Goal: Task Accomplishment & Management: Manage account settings

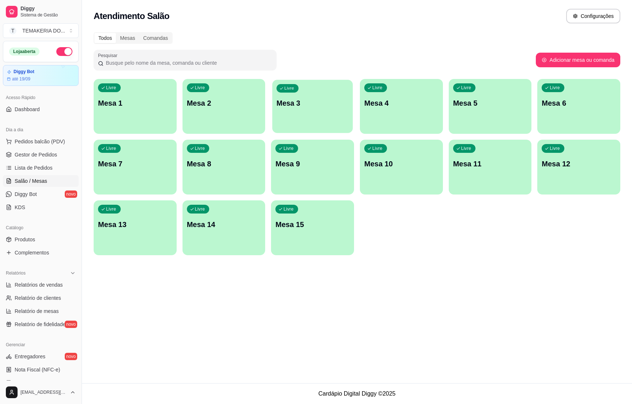
click at [309, 107] on p "Mesa 3" at bounding box center [312, 103] width 72 height 10
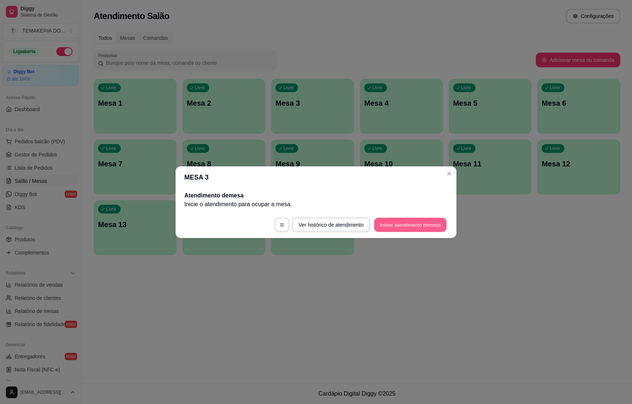
click at [378, 226] on button "Iniciar atendimento de mesa" at bounding box center [410, 225] width 72 height 14
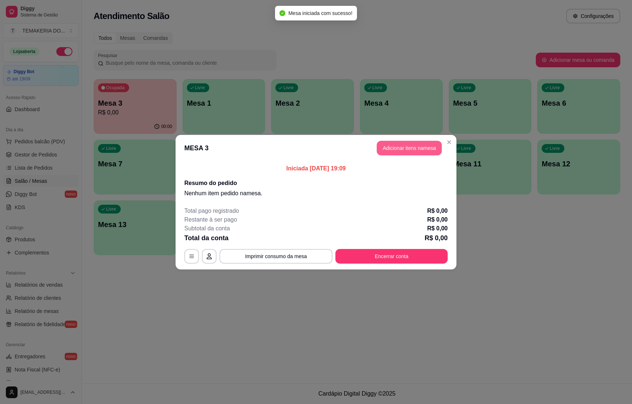
click at [388, 151] on button "Adicionar itens na mesa" at bounding box center [409, 148] width 65 height 15
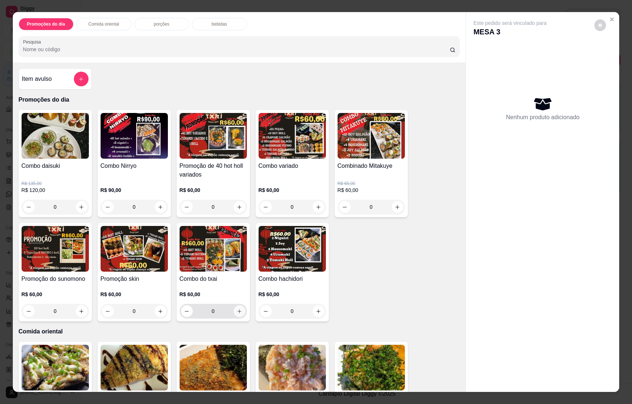
click at [237, 312] on icon "increase-product-quantity" at bounding box center [239, 311] width 5 height 5
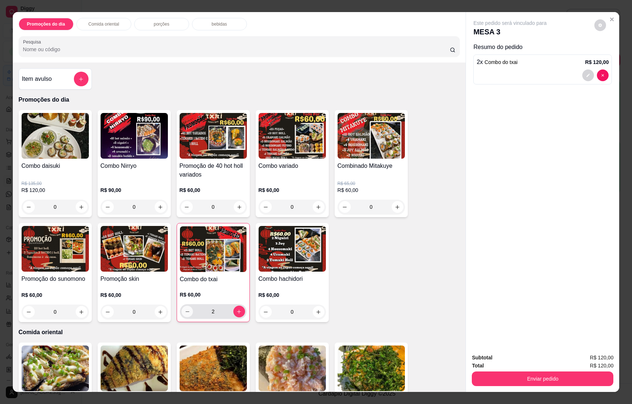
click at [184, 310] on icon "decrease-product-quantity" at bounding box center [186, 311] width 5 height 5
type input "1"
click at [523, 375] on button "Enviar pedido" at bounding box center [542, 378] width 137 height 14
click at [516, 356] on button "Não registrar e enviar pedido" at bounding box center [517, 361] width 74 height 14
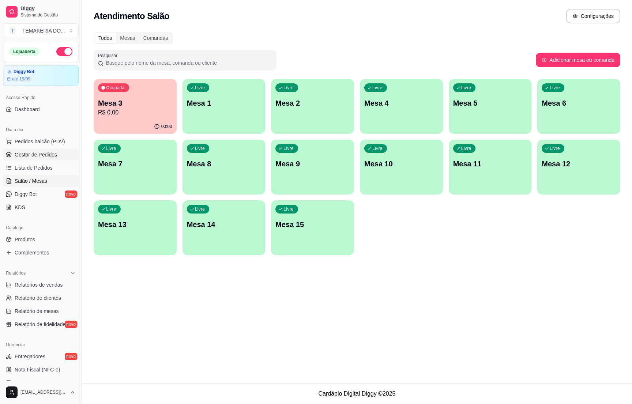
click at [51, 153] on span "Gestor de Pedidos" at bounding box center [36, 154] width 42 height 7
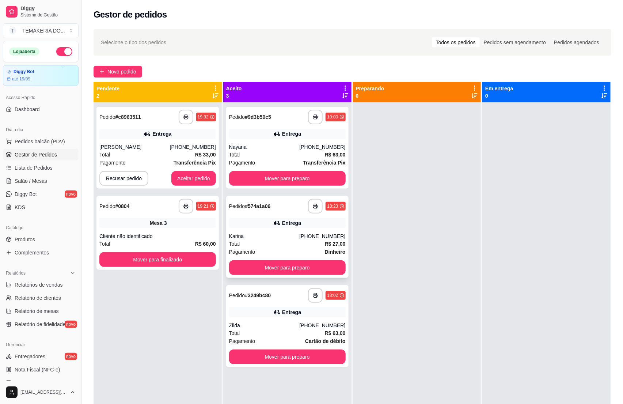
click at [269, 228] on div "**********" at bounding box center [287, 237] width 122 height 82
click at [263, 149] on div "Nayana" at bounding box center [264, 146] width 71 height 7
click at [267, 322] on div "Zilda" at bounding box center [264, 325] width 71 height 7
click at [148, 161] on div "Pagamento Transferência Pix" at bounding box center [157, 163] width 117 height 8
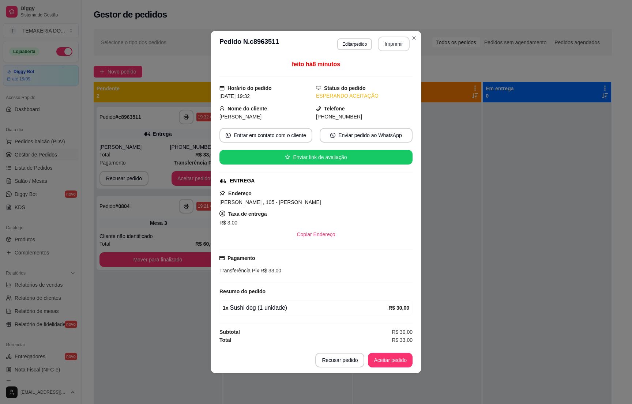
click at [390, 45] on button "Imprimir" at bounding box center [394, 44] width 32 height 15
click at [382, 359] on button "Aceitar pedido" at bounding box center [390, 360] width 43 height 14
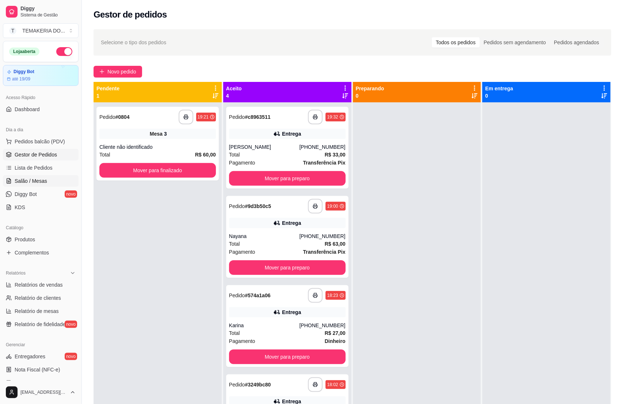
click at [18, 182] on span "Salão / Mesas" at bounding box center [31, 180] width 33 height 7
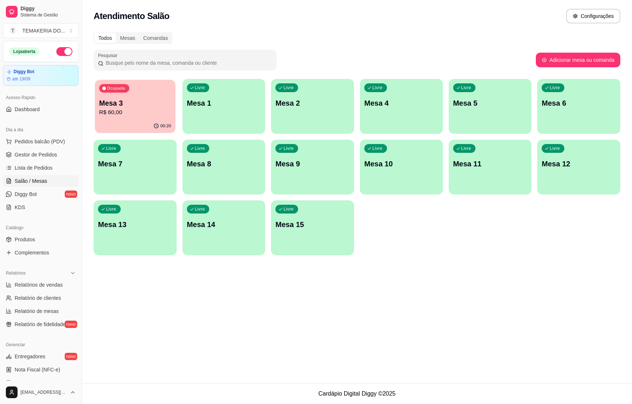
click at [141, 111] on p "R$ 60,00" at bounding box center [135, 112] width 72 height 8
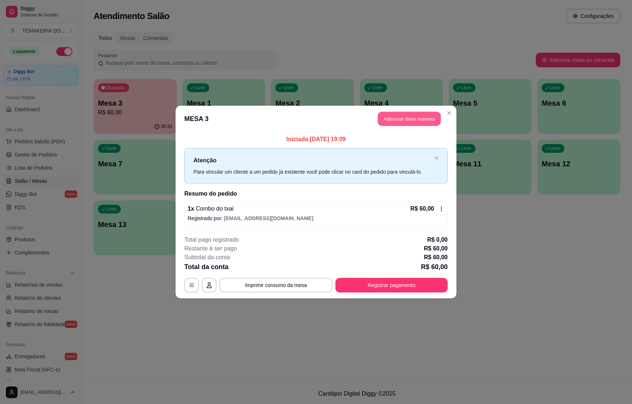
click at [390, 120] on button "Adicionar itens na mesa" at bounding box center [409, 119] width 63 height 14
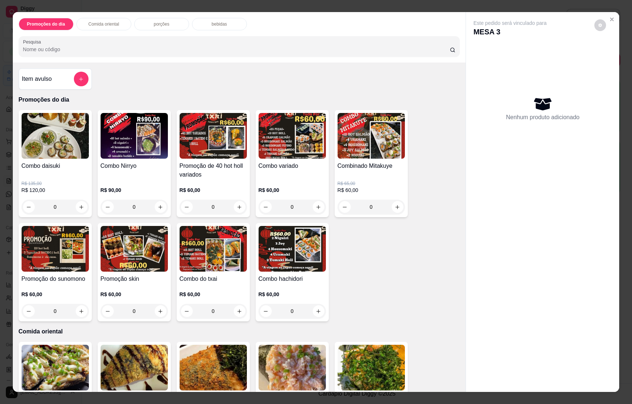
click at [212, 26] on p "bebidas" at bounding box center [219, 24] width 15 height 6
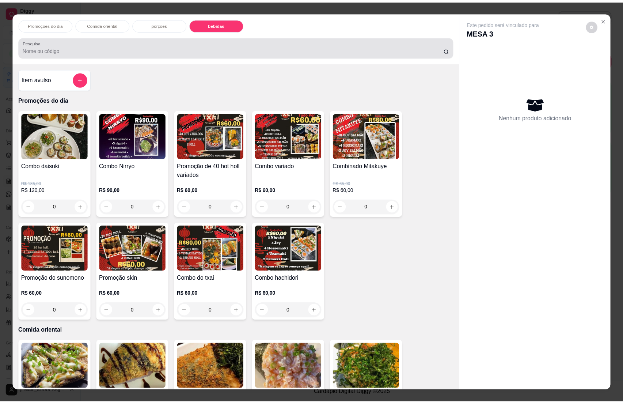
scroll to position [11, 0]
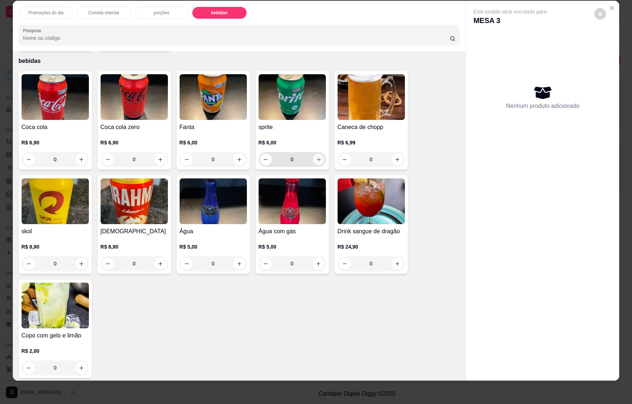
click at [316, 157] on icon "increase-product-quantity" at bounding box center [318, 159] width 5 height 5
type input "1"
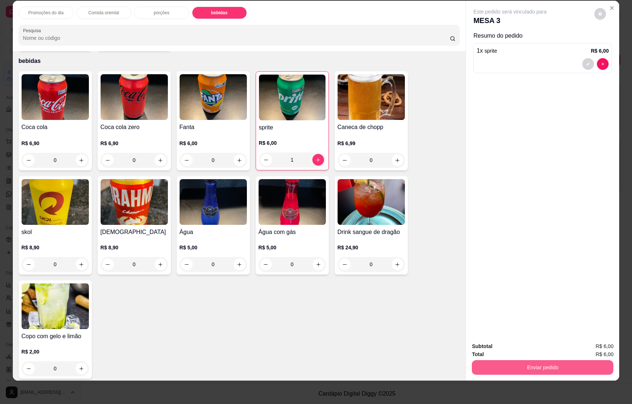
click at [543, 364] on button "Enviar pedido" at bounding box center [542, 367] width 141 height 15
click at [524, 350] on button "Não registrar e enviar pedido" at bounding box center [517, 350] width 76 height 14
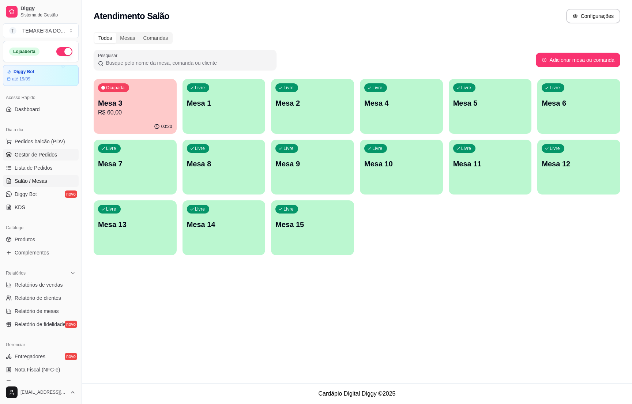
click at [32, 151] on span "Gestor de Pedidos" at bounding box center [36, 154] width 42 height 7
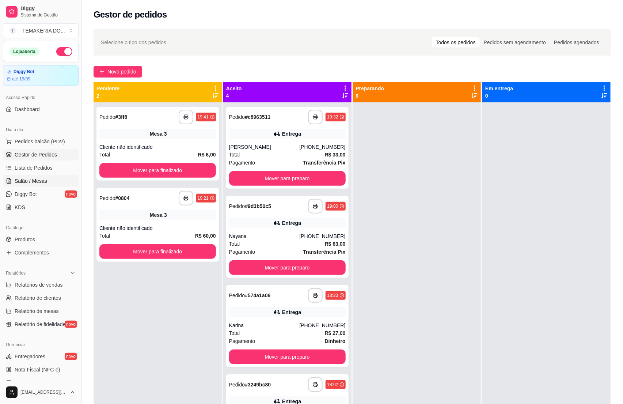
click at [48, 185] on link "Salão / Mesas" at bounding box center [41, 181] width 76 height 12
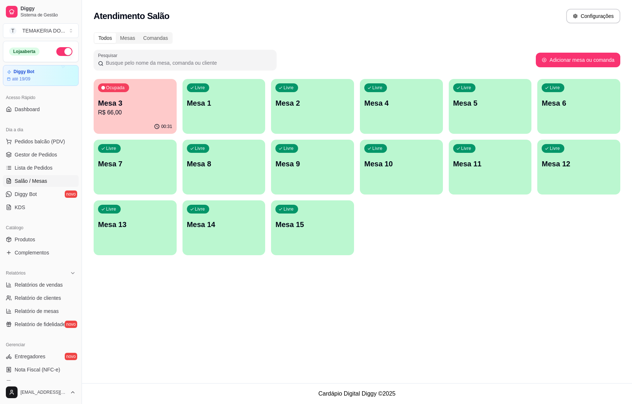
click at [136, 114] on p "R$ 66,00" at bounding box center [135, 112] width 74 height 9
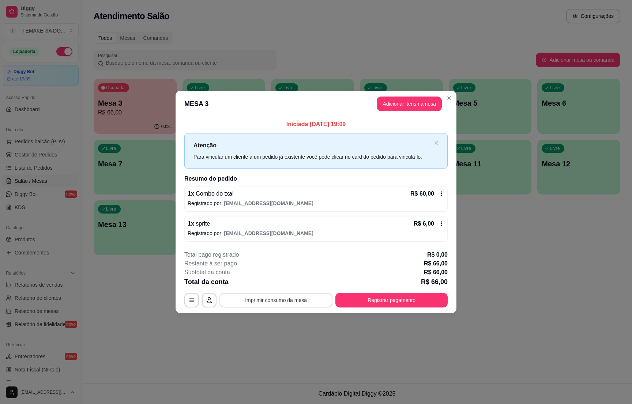
click at [286, 299] on button "Imprimir consumo da mesa" at bounding box center [275, 300] width 113 height 15
click at [366, 305] on button "Registrar pagamento" at bounding box center [391, 300] width 109 height 14
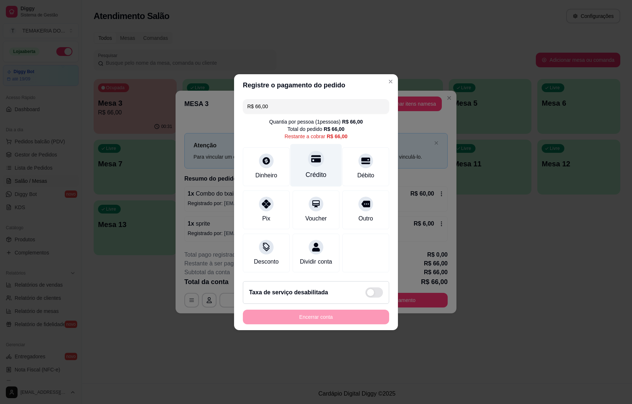
click at [313, 171] on div "Crédito" at bounding box center [316, 175] width 21 height 10
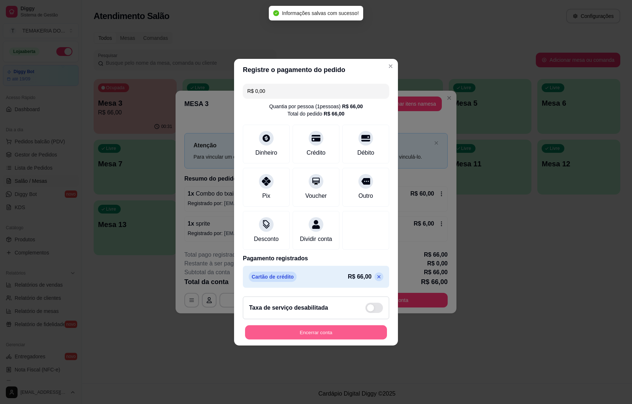
click at [318, 339] on button "Encerrar conta" at bounding box center [316, 332] width 142 height 14
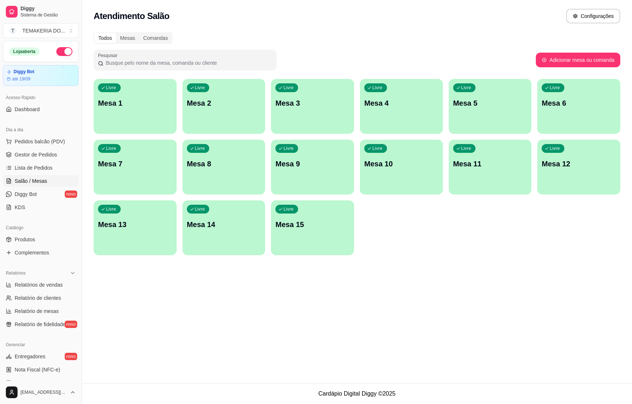
click at [386, 105] on p "Mesa 4" at bounding box center [401, 103] width 74 height 10
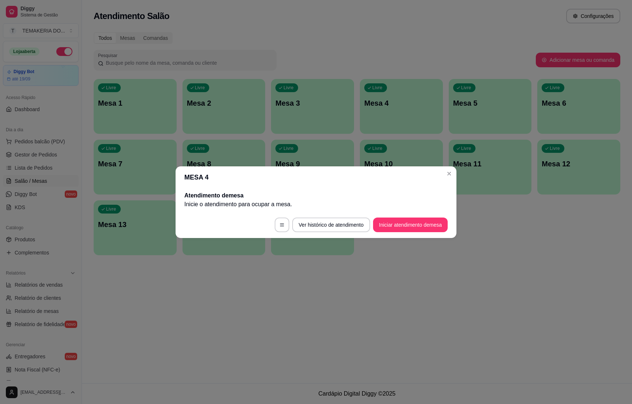
click at [392, 212] on footer "Ver histórico de atendimento Iniciar atendimento de mesa" at bounding box center [315, 225] width 281 height 26
click at [394, 219] on button "Iniciar atendimento de mesa" at bounding box center [410, 225] width 72 height 14
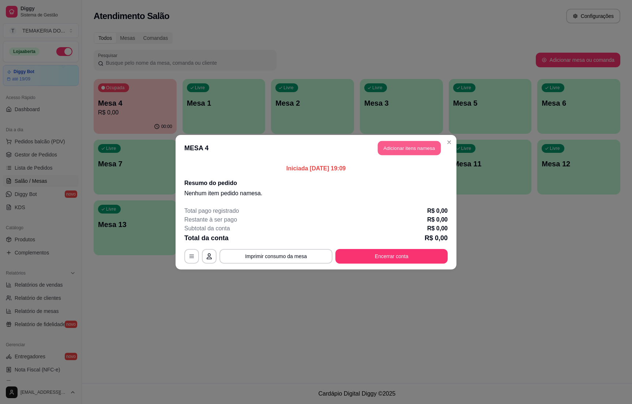
click at [385, 155] on button "Adicionar itens na mesa" at bounding box center [409, 148] width 63 height 14
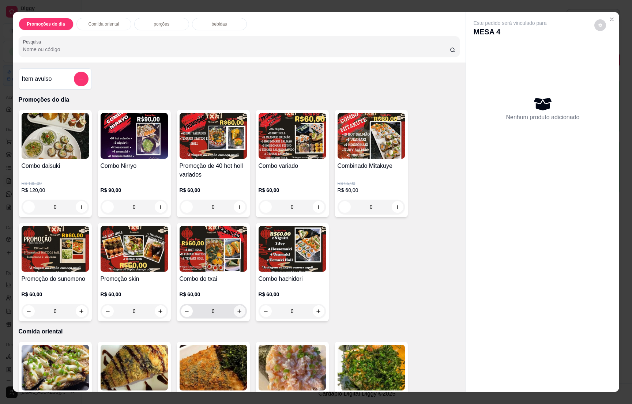
click at [237, 311] on icon "increase-product-quantity" at bounding box center [239, 311] width 5 height 5
type input "1"
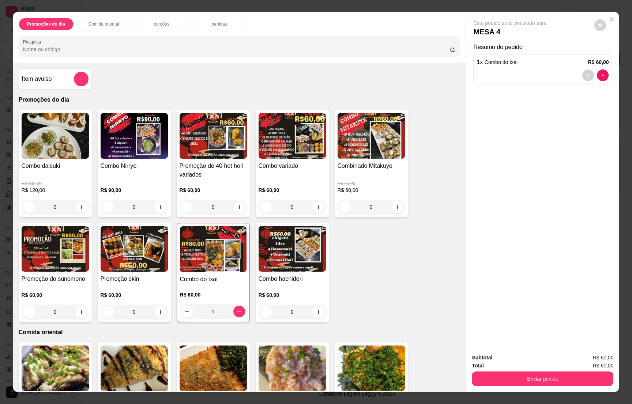
click at [210, 27] on div "bebidas" at bounding box center [219, 24] width 55 height 12
type input "2"
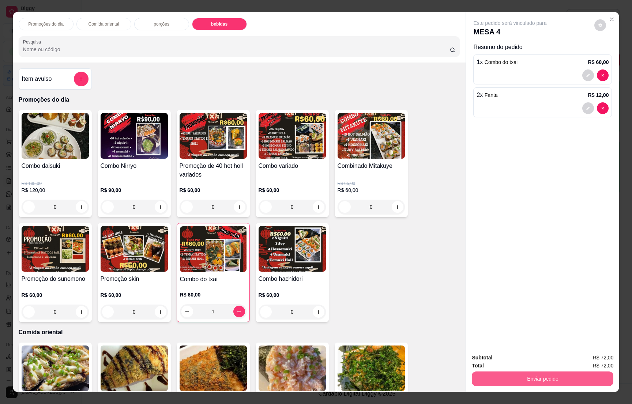
click at [559, 371] on button "Enviar pedido" at bounding box center [542, 378] width 141 height 15
click at [526, 347] on button "Não registrar e enviar pedido" at bounding box center [517, 350] width 74 height 14
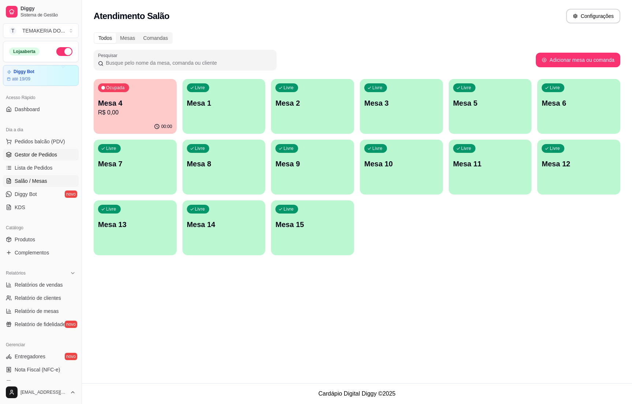
click at [33, 157] on span "Gestor de Pedidos" at bounding box center [36, 154] width 42 height 7
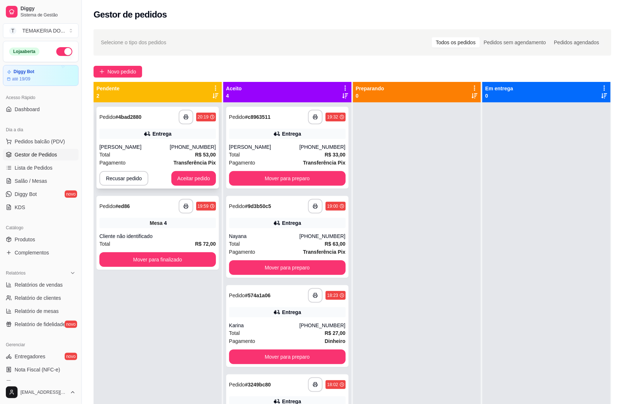
click at [161, 140] on div "**********" at bounding box center [158, 148] width 122 height 82
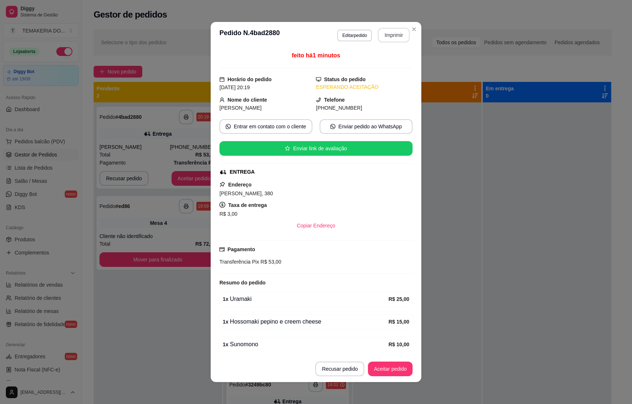
click at [382, 38] on button "Imprimir" at bounding box center [394, 35] width 32 height 15
click at [384, 369] on button "Aceitar pedido" at bounding box center [390, 369] width 43 height 14
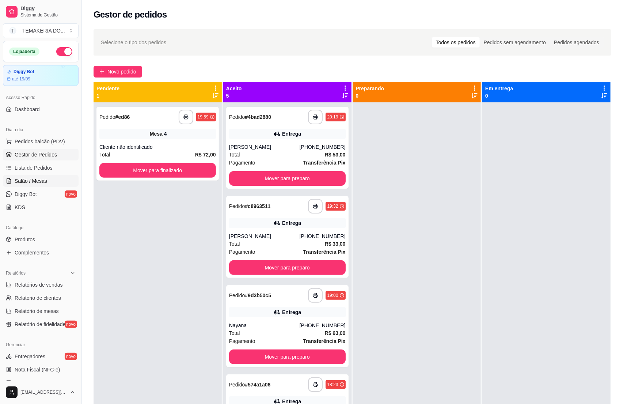
click at [20, 181] on span "Salão / Mesas" at bounding box center [31, 180] width 33 height 7
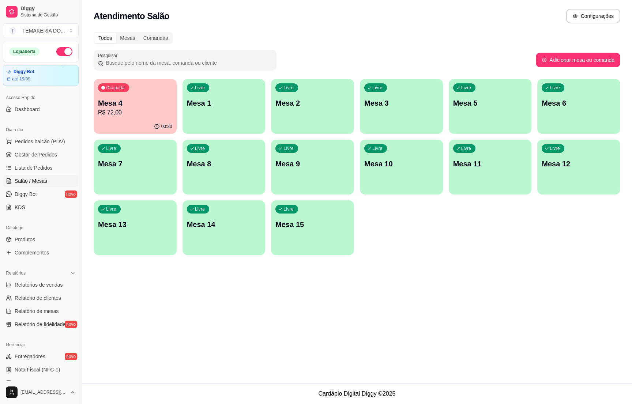
click at [307, 109] on div "Livre Mesa 2" at bounding box center [312, 102] width 83 height 46
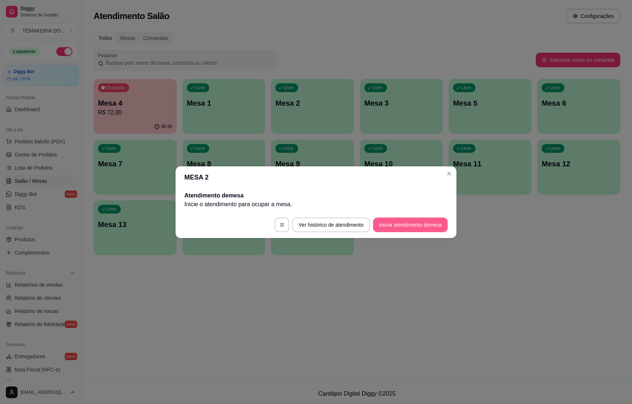
click at [392, 228] on button "Iniciar atendimento de mesa" at bounding box center [410, 225] width 75 height 15
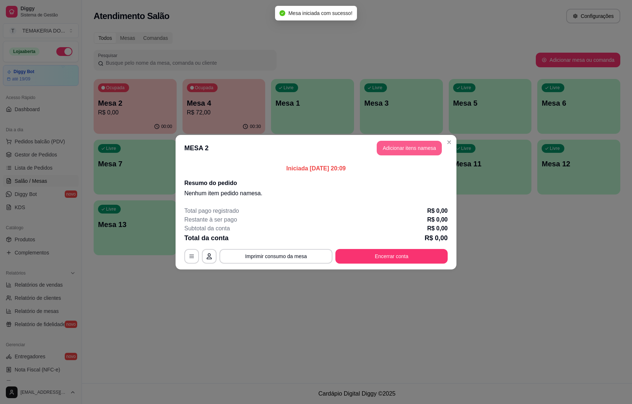
click at [390, 152] on button "Adicionar itens na mesa" at bounding box center [409, 148] width 65 height 15
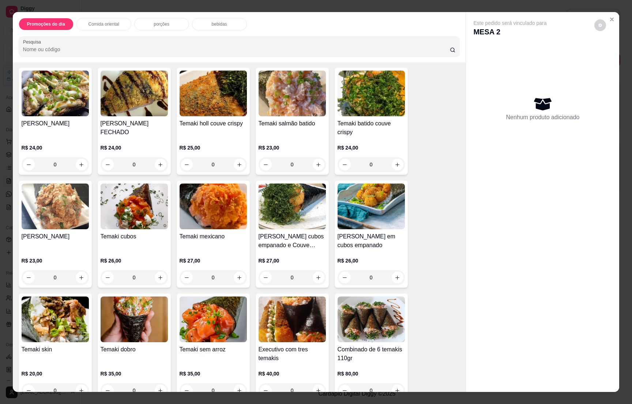
scroll to position [384, 0]
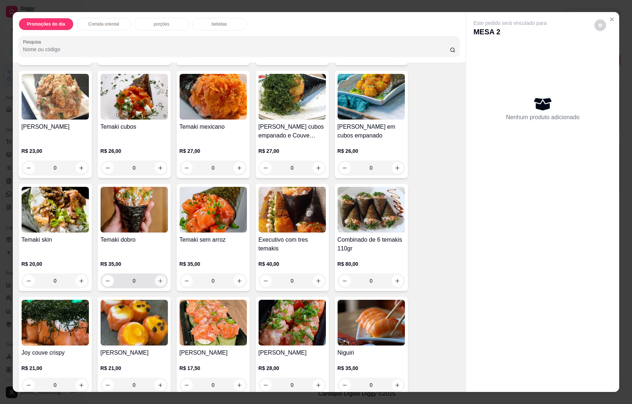
click at [159, 279] on button "increase-product-quantity" at bounding box center [161, 281] width 12 height 12
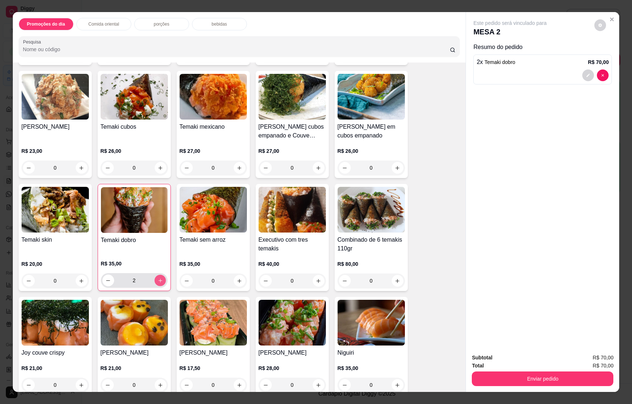
click at [158, 280] on icon "increase-product-quantity" at bounding box center [159, 280] width 5 height 5
click at [105, 281] on icon "decrease-product-quantity" at bounding box center [107, 280] width 5 height 5
type input "2"
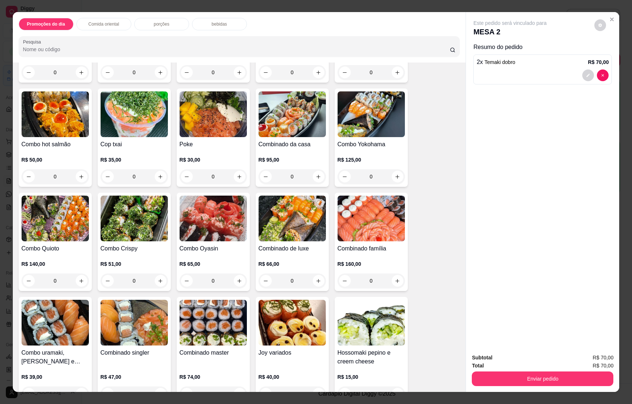
scroll to position [1207, 0]
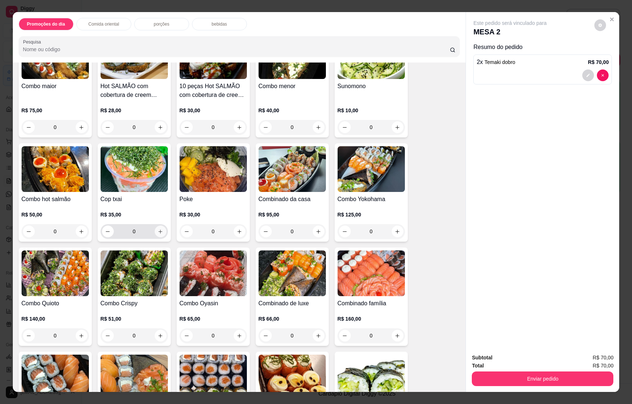
click at [158, 229] on icon "increase-product-quantity" at bounding box center [160, 231] width 5 height 5
type input "1"
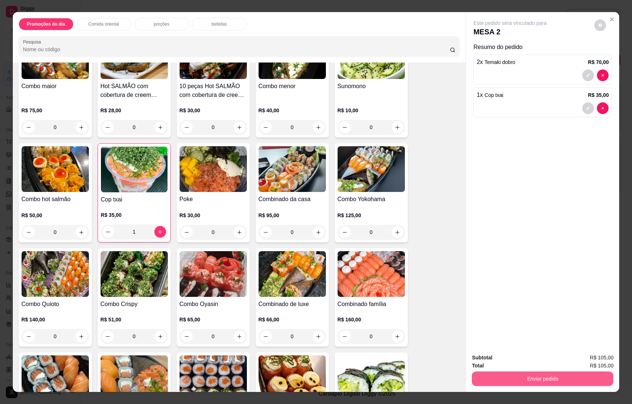
click at [533, 374] on button "Enviar pedido" at bounding box center [542, 378] width 141 height 15
click at [535, 374] on button "Enviar pedido" at bounding box center [542, 378] width 141 height 15
click at [526, 359] on button "Não registrar e enviar pedido" at bounding box center [517, 361] width 74 height 14
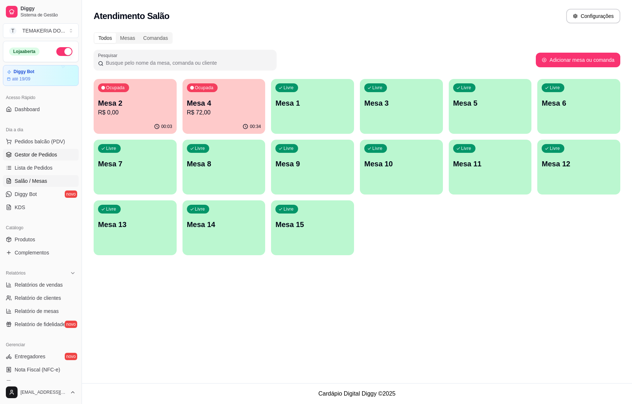
click at [32, 153] on span "Gestor de Pedidos" at bounding box center [36, 154] width 42 height 7
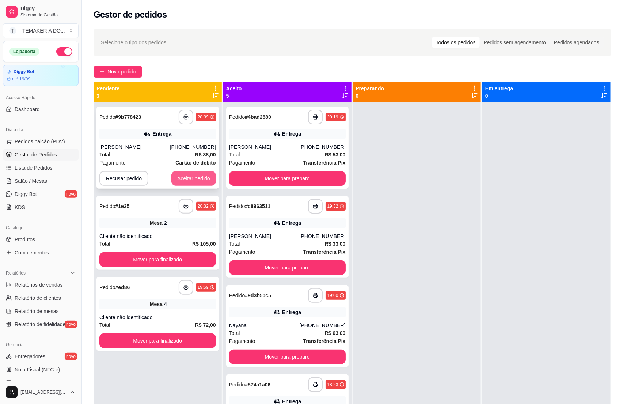
click at [188, 178] on button "Aceitar pedido" at bounding box center [193, 178] width 45 height 15
click at [188, 178] on div "Recusar pedido Aceitar pedido" at bounding box center [157, 178] width 117 height 15
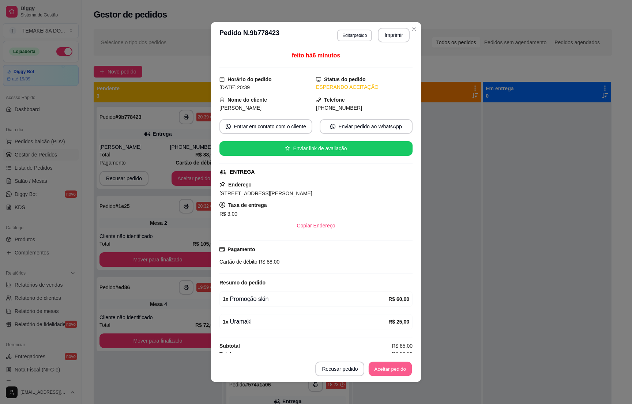
click at [381, 366] on button "Aceitar pedido" at bounding box center [390, 369] width 43 height 14
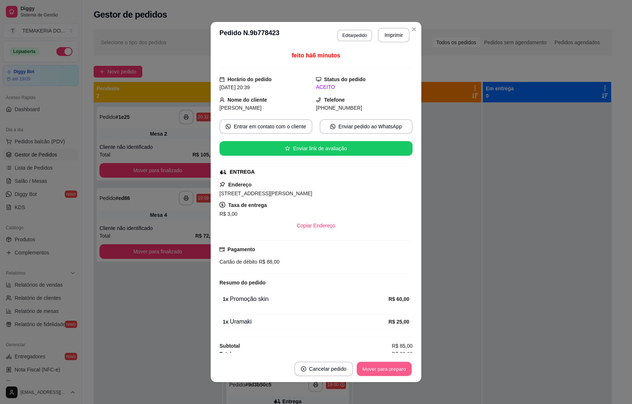
click at [387, 367] on button "Mover para preparo" at bounding box center [383, 369] width 55 height 14
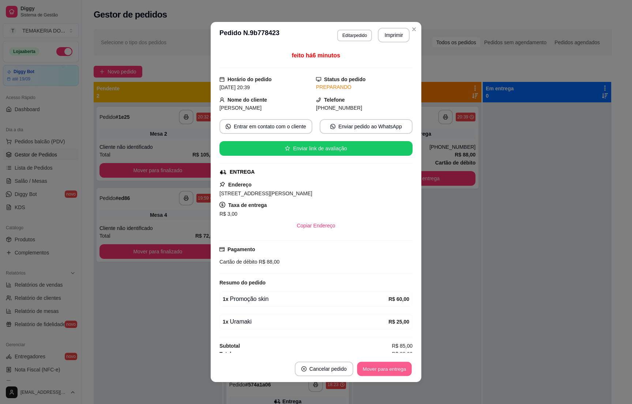
click at [383, 369] on button "Mover para entrega" at bounding box center [384, 369] width 55 height 14
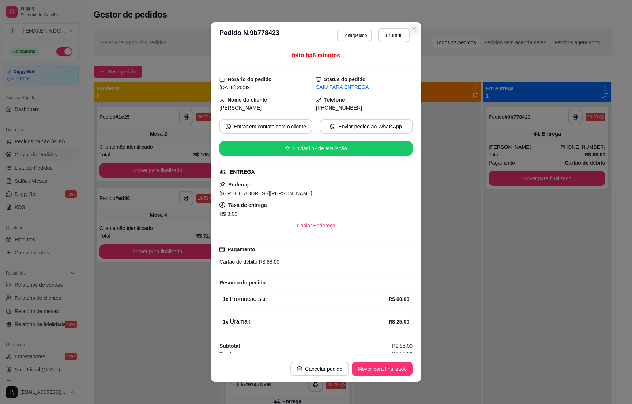
click at [410, 25] on div "**********" at bounding box center [352, 260] width 541 height 470
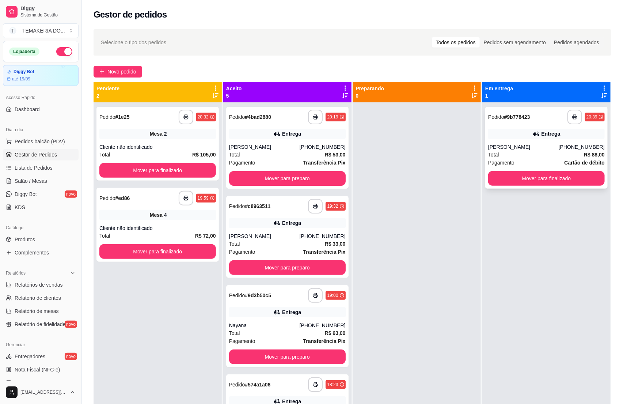
click at [541, 148] on div "[PERSON_NAME]" at bounding box center [523, 146] width 71 height 7
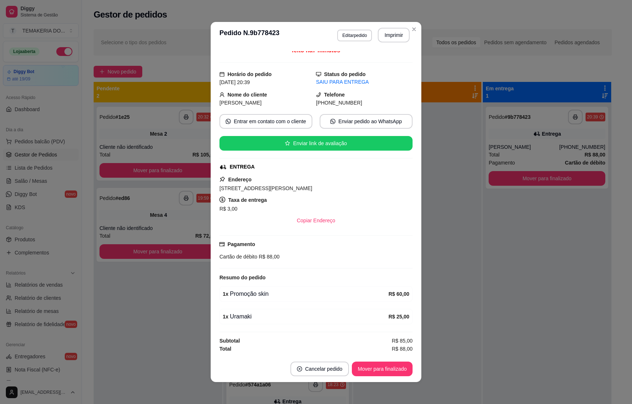
scroll to position [1, 0]
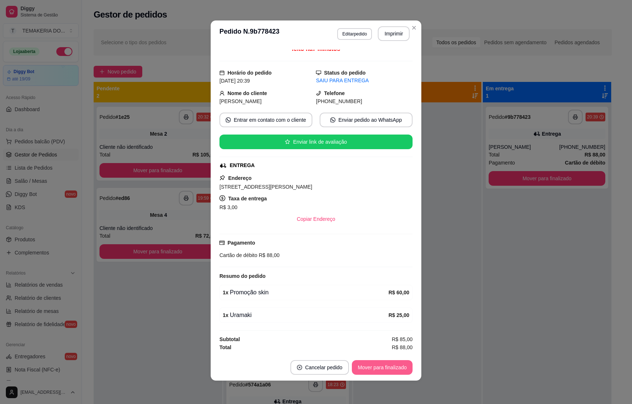
click at [383, 370] on button "Mover para finalizado" at bounding box center [382, 367] width 61 height 15
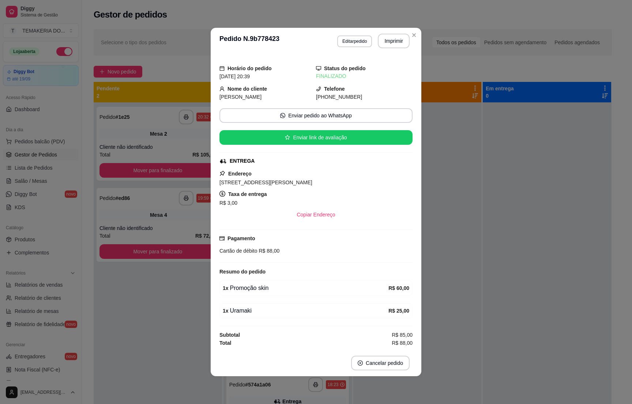
scroll to position [0, 0]
click at [398, 37] on button "Imprimir" at bounding box center [393, 41] width 31 height 14
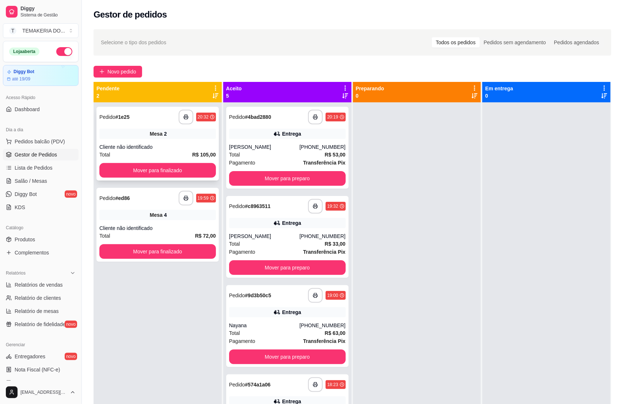
click at [151, 143] on div "Cliente não identificado" at bounding box center [157, 146] width 117 height 7
click at [166, 211] on div "Mesa 4" at bounding box center [157, 215] width 117 height 10
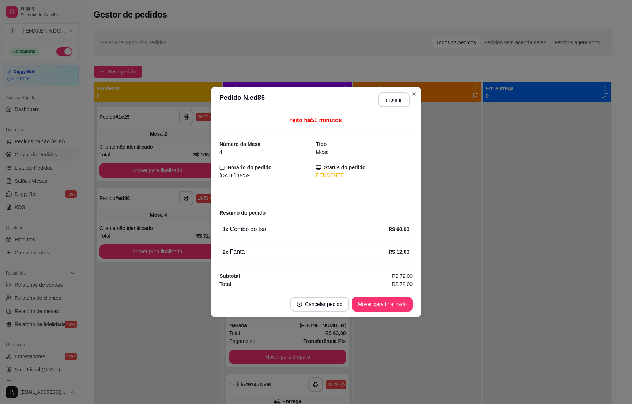
click at [441, 262] on div at bounding box center [417, 304] width 128 height 404
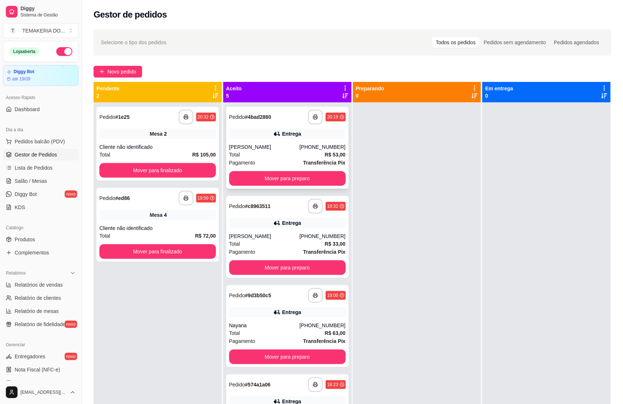
click at [279, 154] on div "Total R$ 53,00" at bounding box center [287, 155] width 117 height 8
click at [26, 181] on span "Salão / Mesas" at bounding box center [31, 180] width 33 height 7
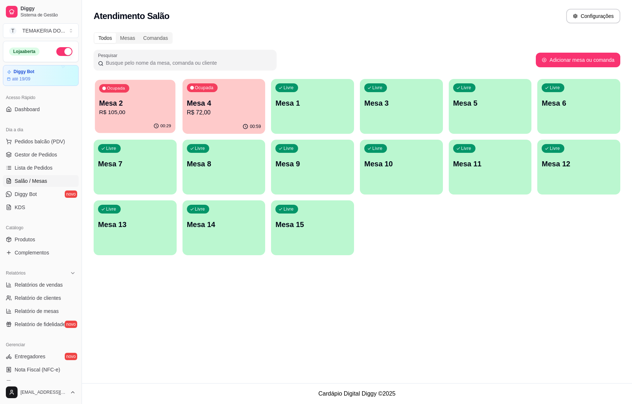
click at [125, 116] on p "R$ 105,00" at bounding box center [135, 112] width 72 height 8
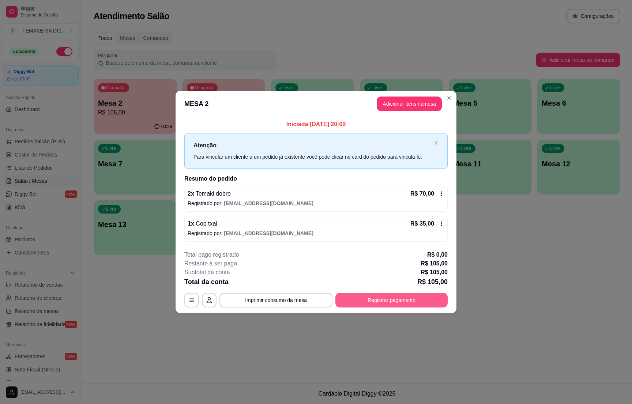
click at [370, 296] on button "Registrar pagamento" at bounding box center [391, 300] width 112 height 15
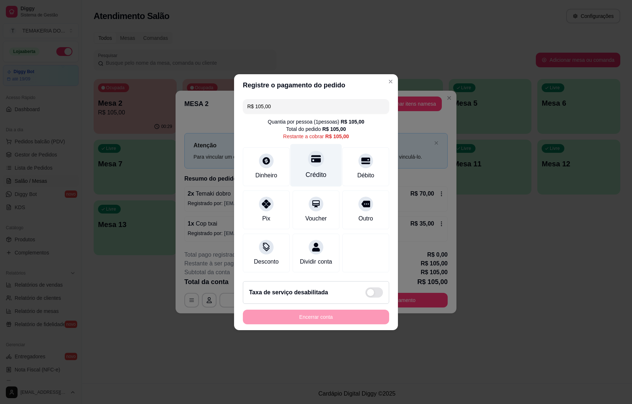
click at [311, 161] on div at bounding box center [316, 159] width 16 height 16
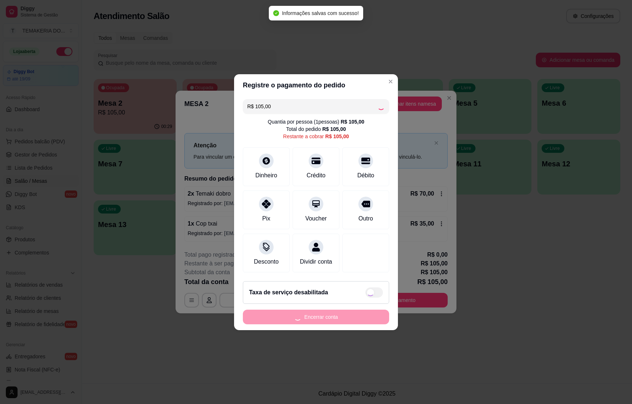
type input "R$ 0,00"
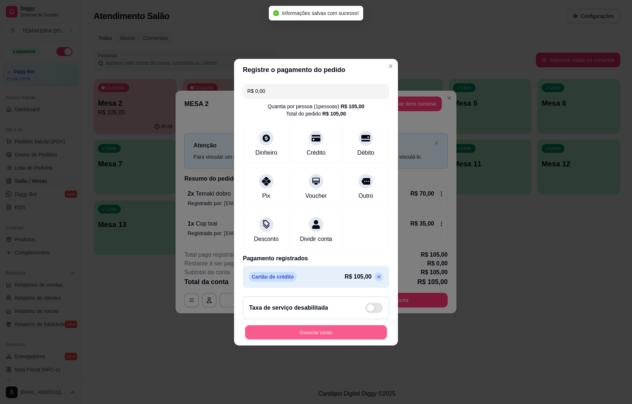
click at [333, 338] on button "Encerrar conta" at bounding box center [316, 332] width 142 height 14
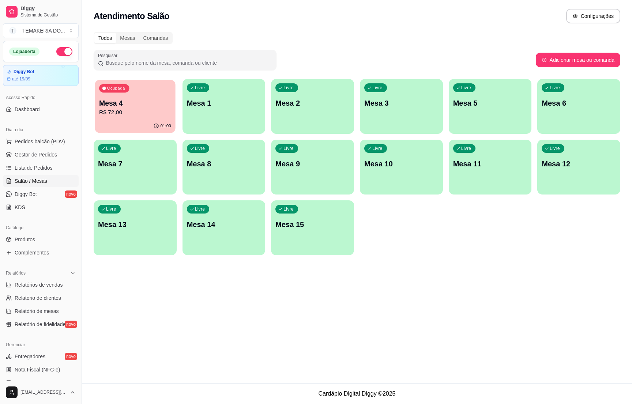
click at [145, 117] on div "Ocupada Mesa 4 R$ 72,00" at bounding box center [135, 99] width 80 height 39
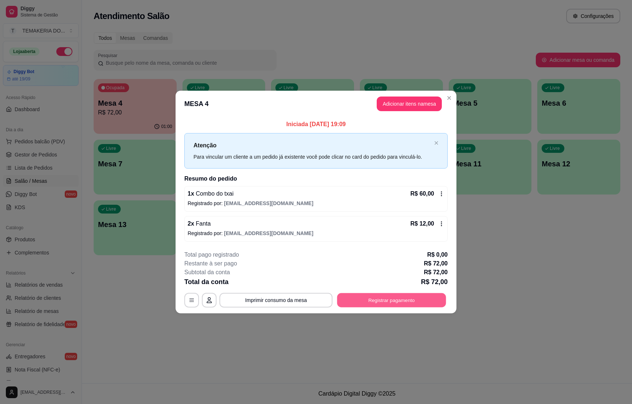
click at [374, 298] on button "Registrar pagamento" at bounding box center [391, 300] width 109 height 14
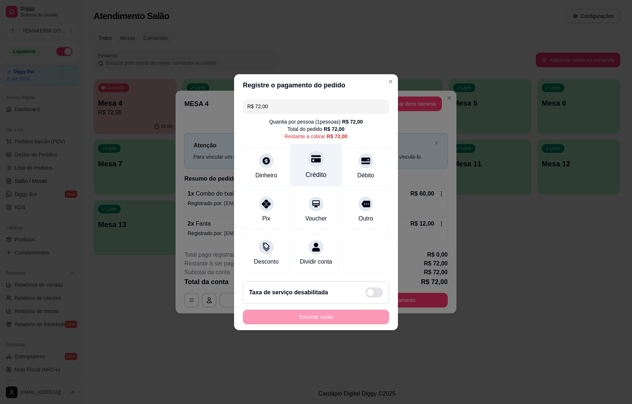
click at [308, 151] on div at bounding box center [316, 159] width 16 height 16
type input "R$ 0,00"
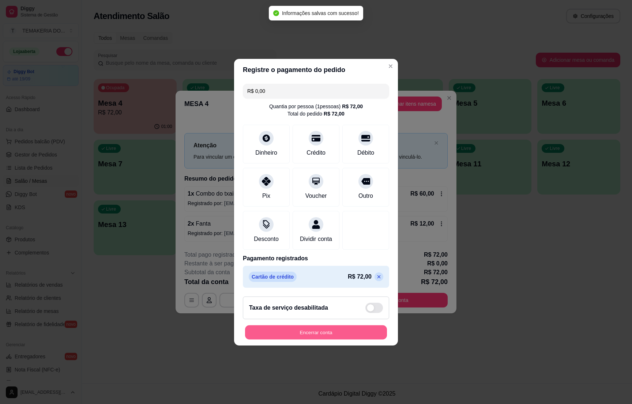
click at [314, 338] on button "Encerrar conta" at bounding box center [316, 332] width 142 height 14
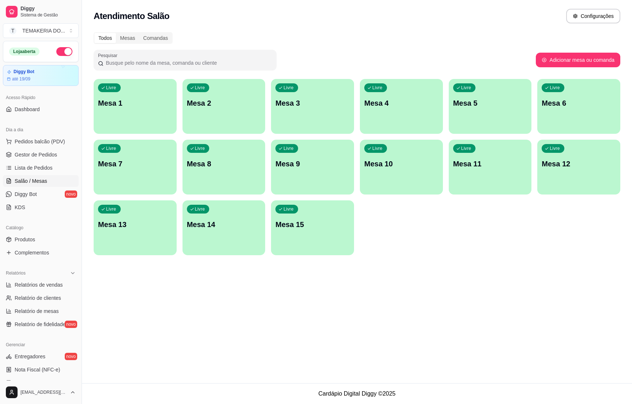
click at [558, 174] on div "Livre Mesa 12" at bounding box center [578, 163] width 83 height 46
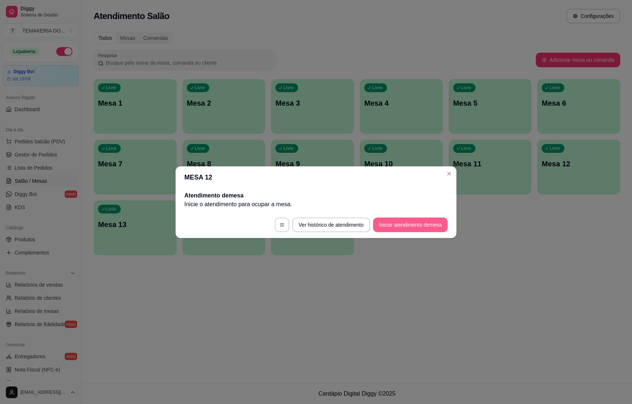
click at [379, 221] on button "Iniciar atendimento de mesa" at bounding box center [410, 225] width 75 height 15
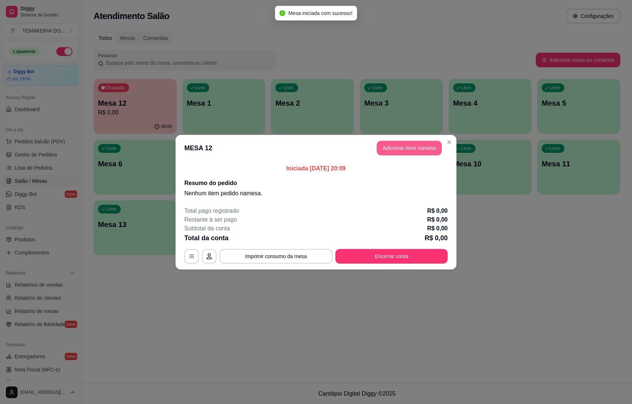
click at [391, 150] on button "Adicionar itens na mesa" at bounding box center [409, 148] width 65 height 15
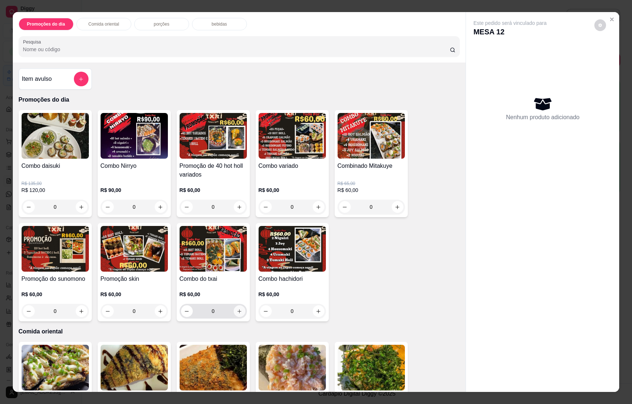
click at [237, 310] on icon "increase-product-quantity" at bounding box center [239, 311] width 5 height 5
type input "1"
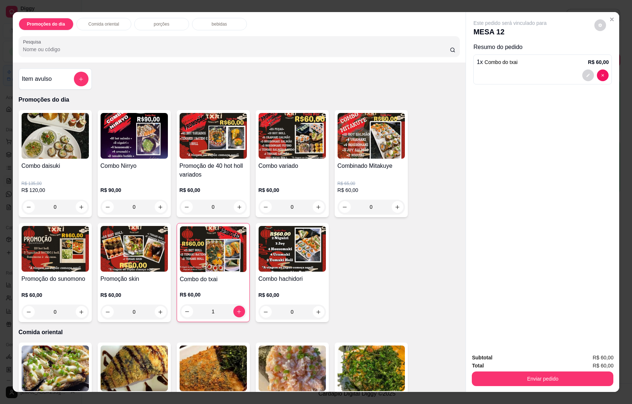
click at [221, 24] on p "bebidas" at bounding box center [219, 24] width 15 height 6
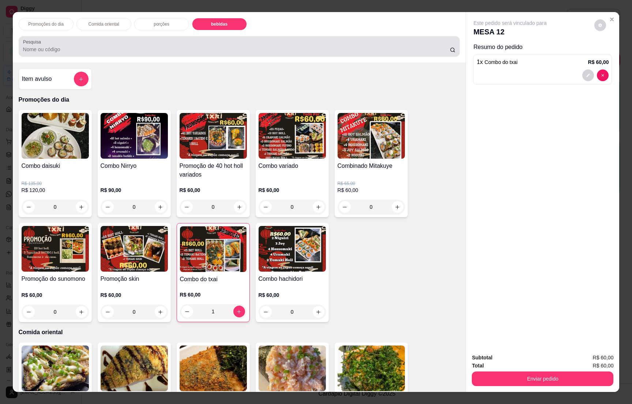
scroll to position [11, 0]
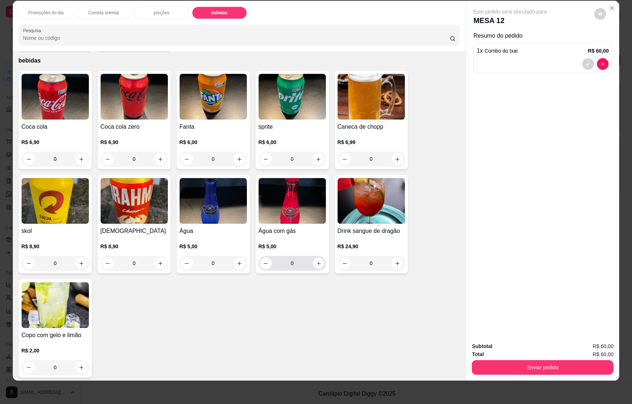
click at [316, 261] on icon "increase-product-quantity" at bounding box center [318, 263] width 5 height 5
type input "1"
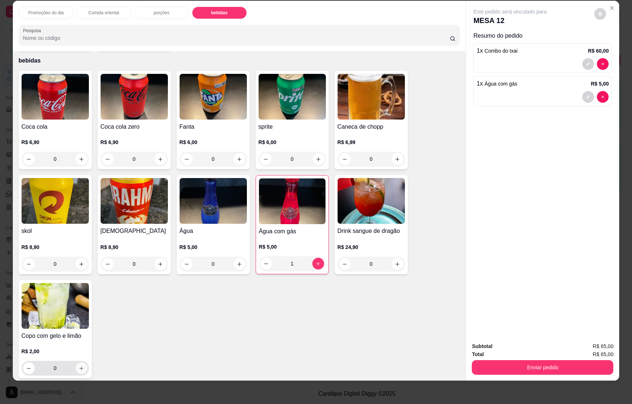
click at [79, 366] on icon "increase-product-quantity" at bounding box center [81, 368] width 5 height 5
type input "1"
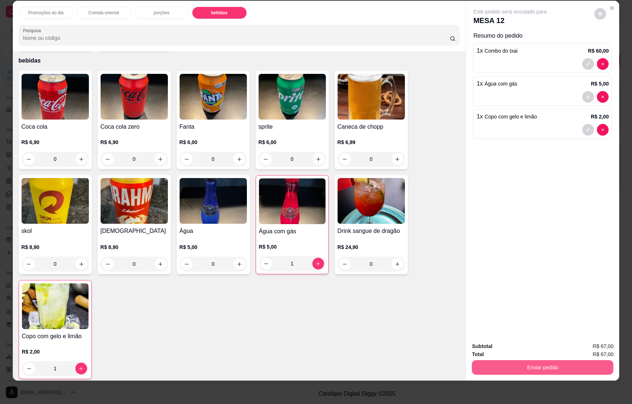
click at [516, 361] on button "Enviar pedido" at bounding box center [542, 367] width 141 height 15
click at [519, 344] on button "Não registrar e enviar pedido" at bounding box center [517, 350] width 74 height 14
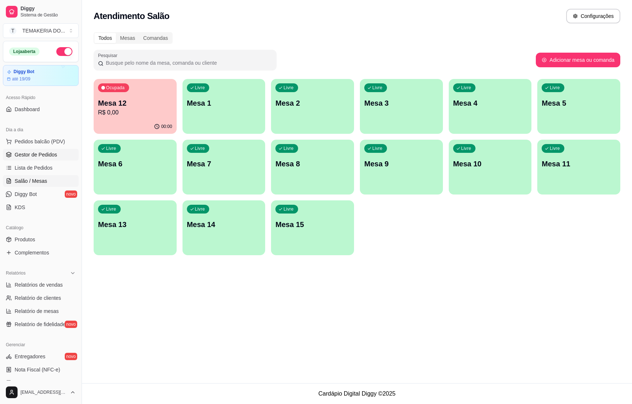
click at [26, 153] on span "Gestor de Pedidos" at bounding box center [36, 154] width 42 height 7
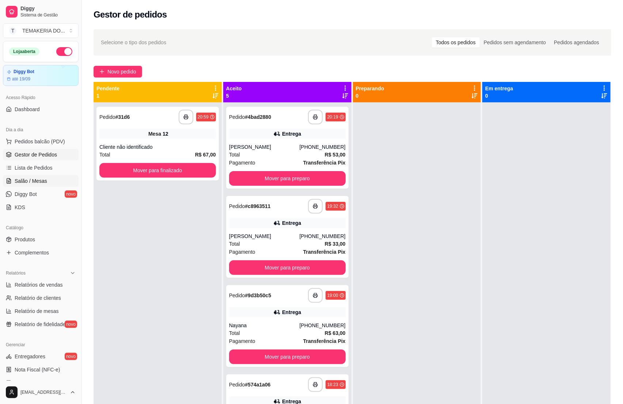
click at [33, 179] on span "Salão / Mesas" at bounding box center [31, 180] width 33 height 7
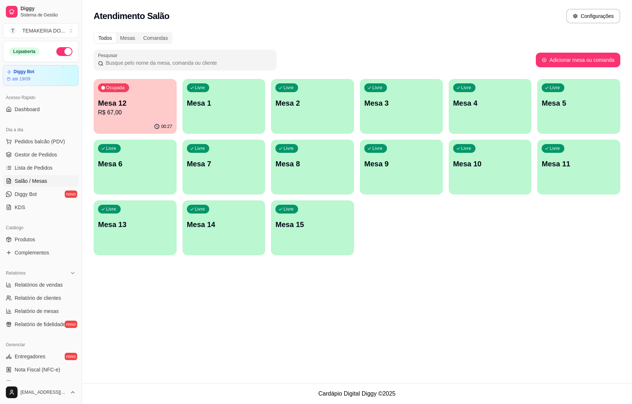
click at [132, 118] on div "Ocupada Mesa 12 R$ 67,00" at bounding box center [135, 99] width 83 height 41
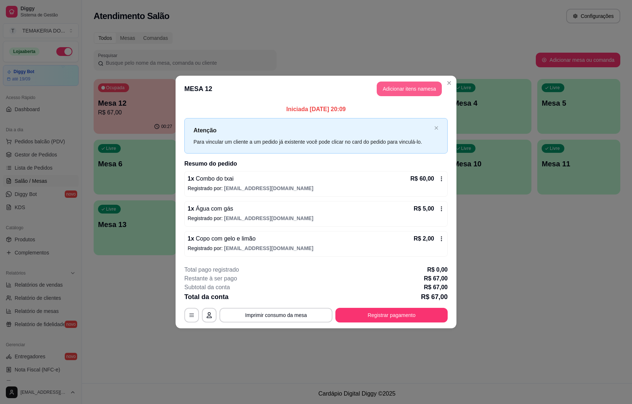
click at [381, 89] on button "Adicionar itens na mesa" at bounding box center [409, 89] width 65 height 15
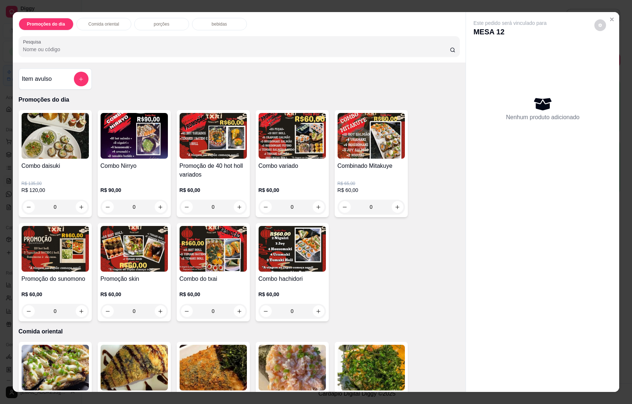
click at [78, 82] on icon "add-separate-item" at bounding box center [80, 78] width 5 height 5
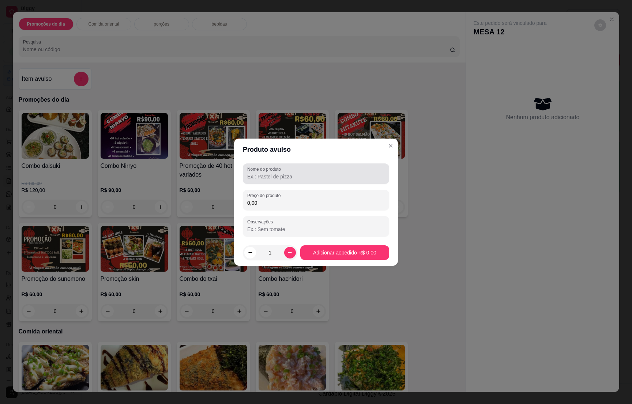
click at [263, 173] on input "Nome do produto" at bounding box center [315, 176] width 137 height 7
type input "1"
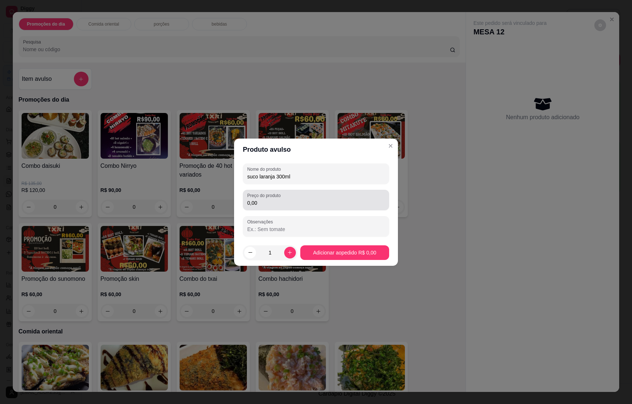
type input "suco laranja 300ml"
click at [267, 210] on div "Preço do produto 0,00" at bounding box center [316, 200] width 146 height 20
type input "7,00"
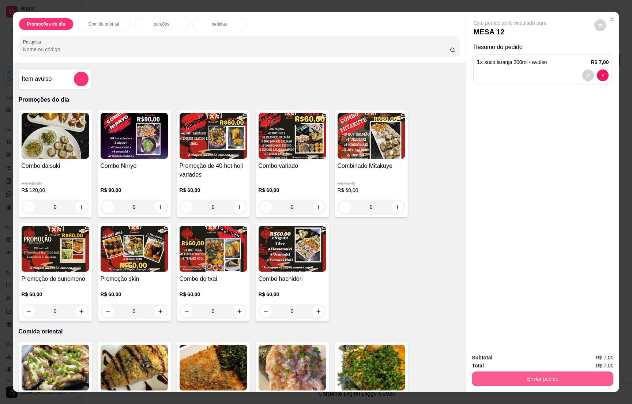
click at [537, 375] on button "Enviar pedido" at bounding box center [542, 378] width 141 height 15
click at [501, 360] on button "Não registrar e enviar pedido" at bounding box center [517, 361] width 74 height 14
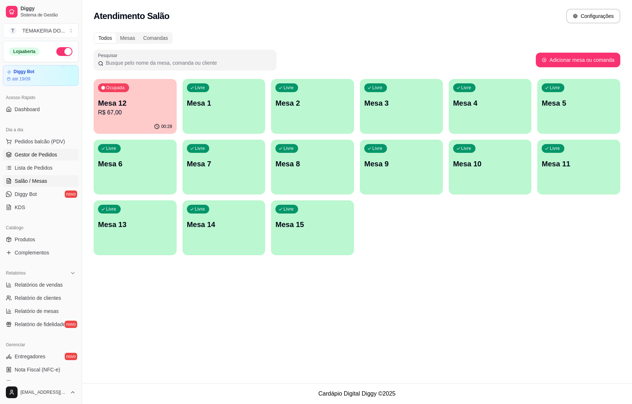
click at [17, 152] on span "Gestor de Pedidos" at bounding box center [36, 154] width 42 height 7
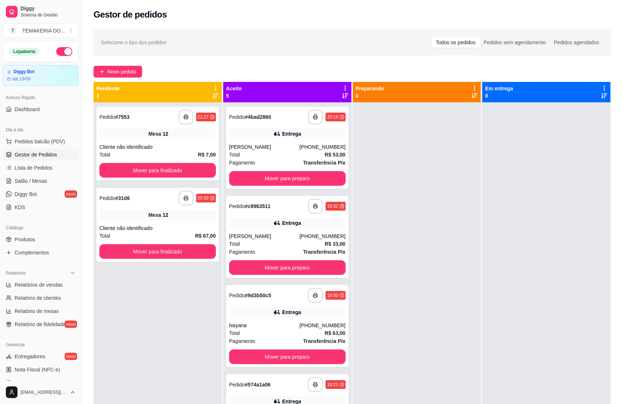
click at [87, 154] on div "**********" at bounding box center [352, 260] width 541 height 470
click at [24, 183] on span "Salão / Mesas" at bounding box center [31, 180] width 33 height 7
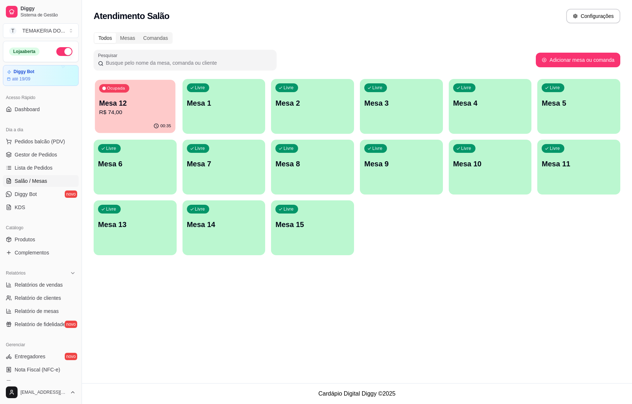
click at [151, 112] on p "R$ 74,00" at bounding box center [135, 112] width 72 height 8
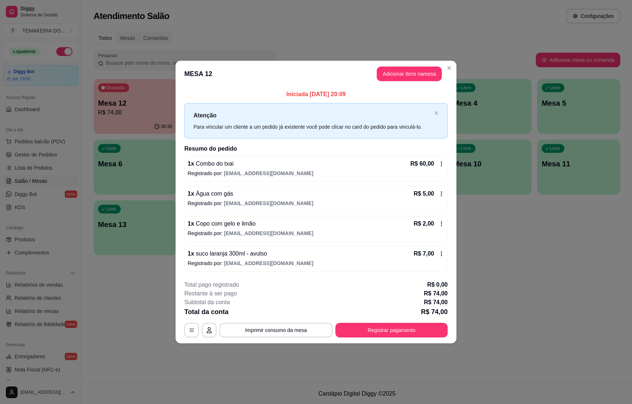
click at [283, 325] on button "Imprimir consumo da mesa" at bounding box center [275, 330] width 113 height 15
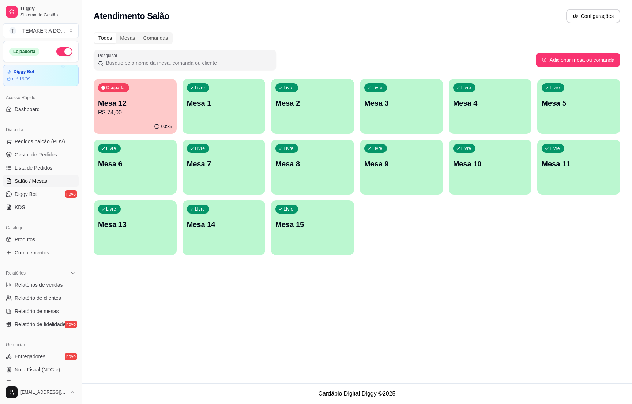
click at [86, 179] on div "Todos Mesas Comandas Pesquisar Adicionar mesa ou comanda Ocupada Mesa 12 R$ 74,…" at bounding box center [357, 146] width 550 height 236
click at [109, 117] on div "Ocupada Mesa 12 R$ 74,00" at bounding box center [135, 99] width 83 height 41
click at [127, 121] on div "00:35" at bounding box center [135, 127] width 83 height 14
click at [56, 50] on button "button" at bounding box center [64, 51] width 16 height 9
click at [129, 111] on p "R$ 74,00" at bounding box center [135, 112] width 72 height 8
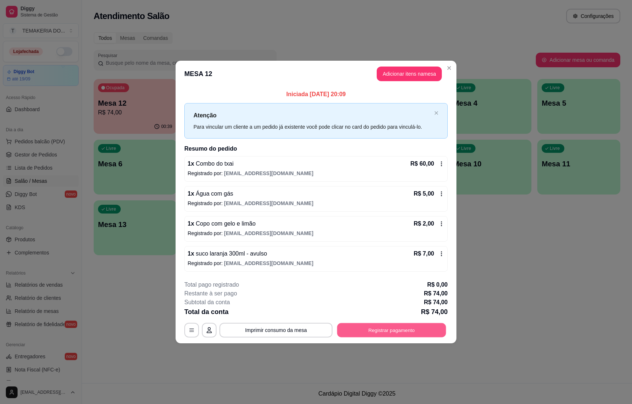
click at [391, 333] on button "Registrar pagamento" at bounding box center [391, 330] width 109 height 14
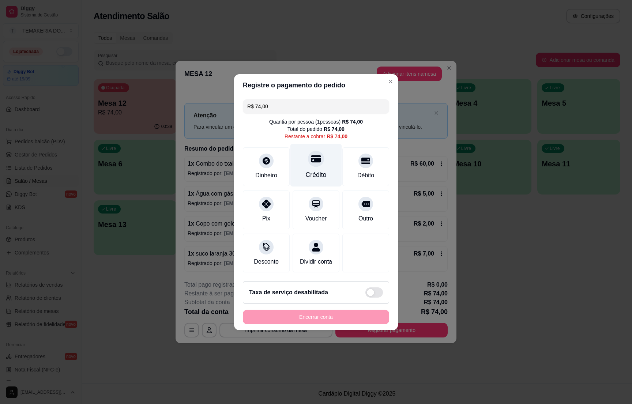
click at [318, 170] on div "Crédito" at bounding box center [316, 175] width 21 height 10
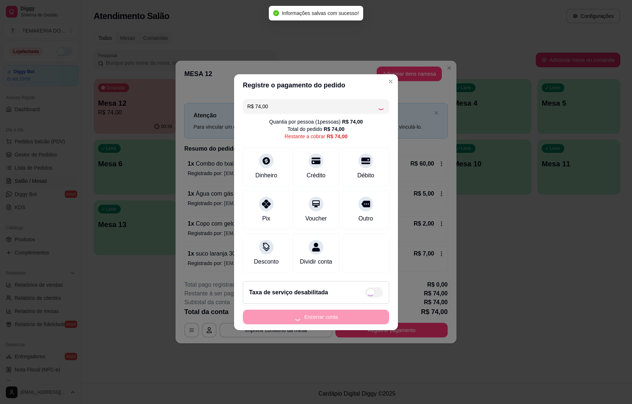
type input "R$ 0,00"
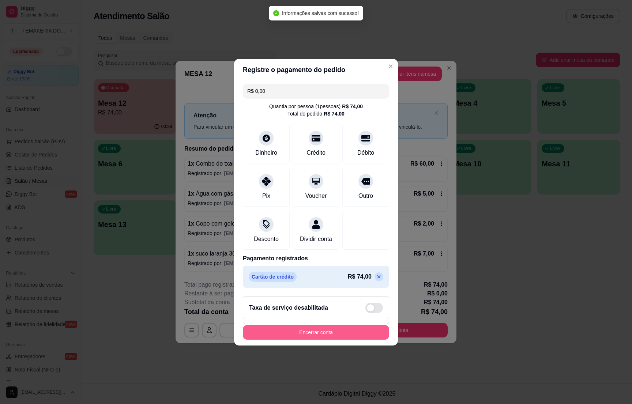
click at [309, 340] on button "Encerrar conta" at bounding box center [316, 332] width 146 height 15
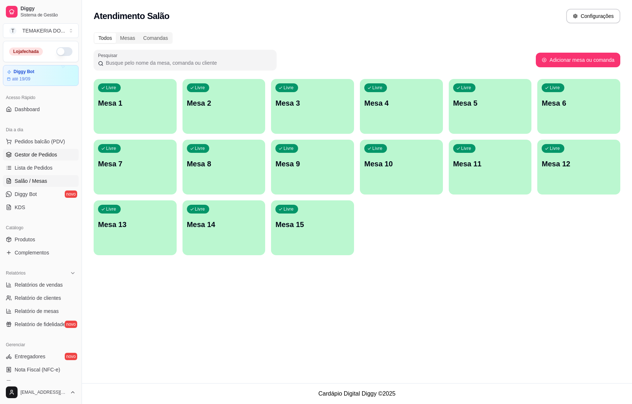
click at [54, 159] on link "Gestor de Pedidos" at bounding box center [41, 155] width 76 height 12
